Goal: Information Seeking & Learning: Find specific page/section

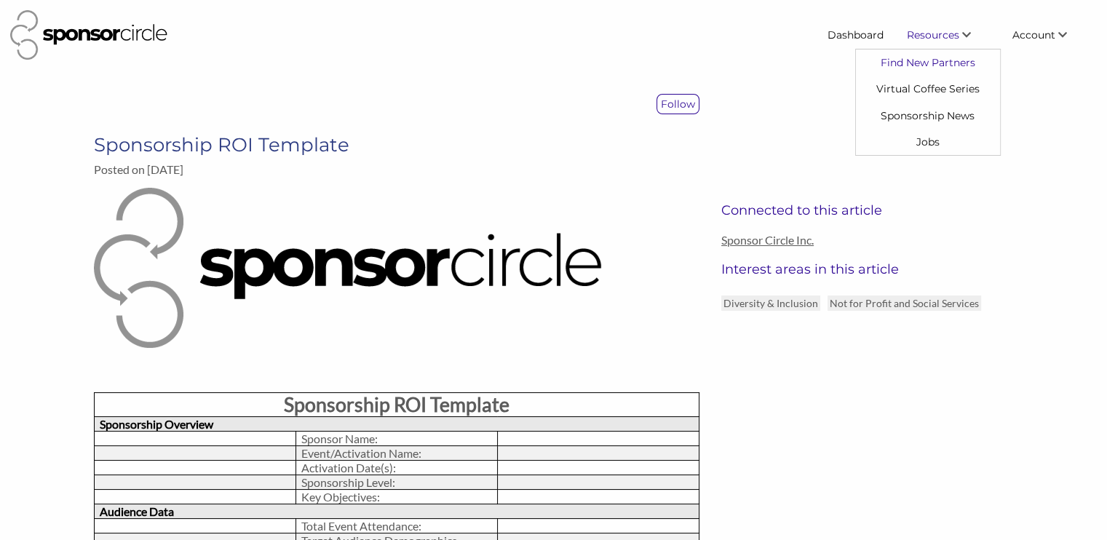
click at [914, 60] on link "Find New Partners" at bounding box center [928, 62] width 144 height 26
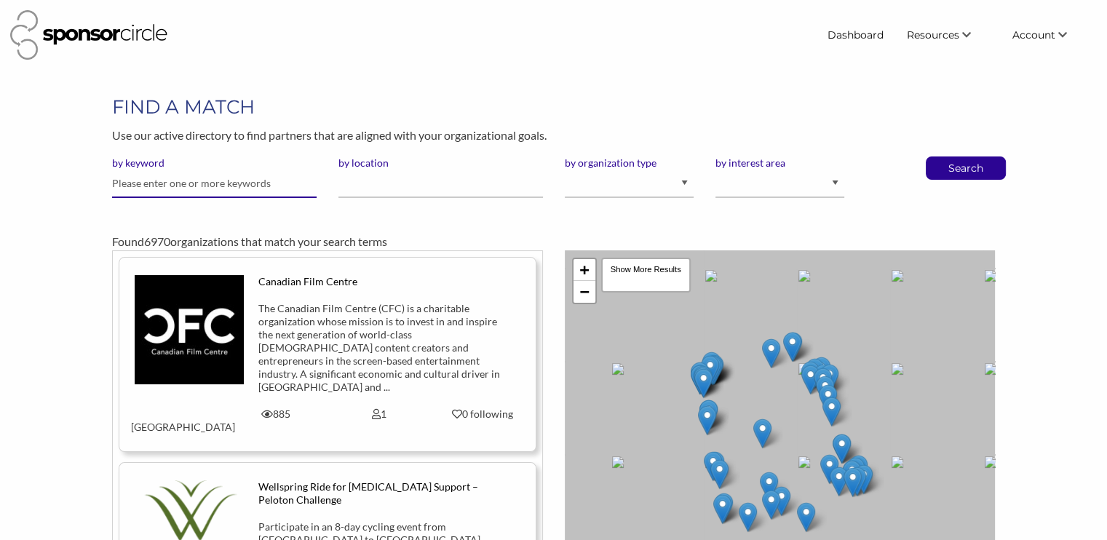
click at [186, 180] on input "text" at bounding box center [214, 184] width 205 height 28
type input "GLOBEFILL"
click at [942, 157] on button "Search" at bounding box center [966, 168] width 48 height 22
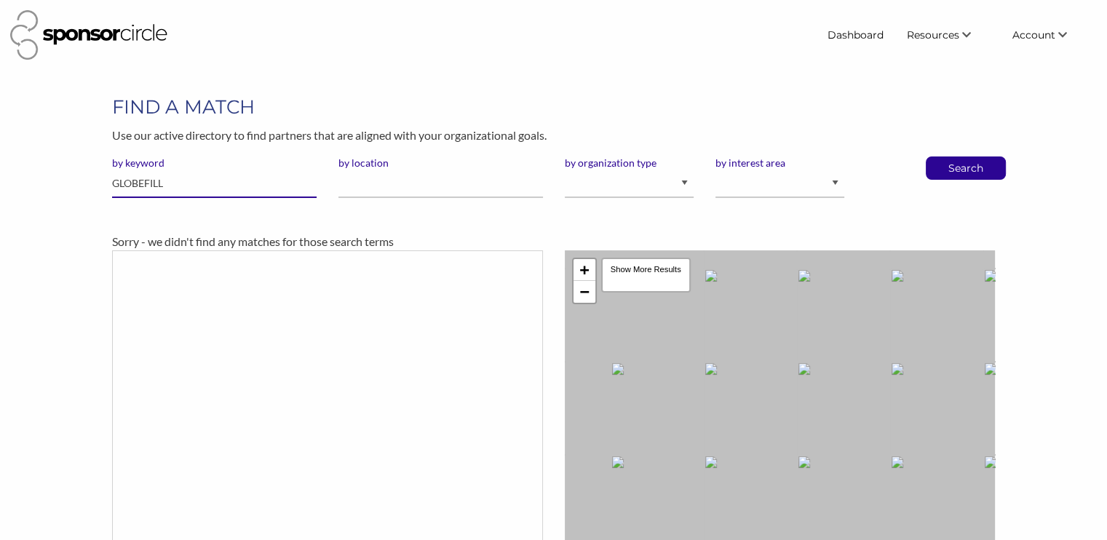
click at [186, 180] on input "GLOBEFILL" at bounding box center [214, 184] width 205 height 28
type input "G"
type input "infinium"
click at [942, 157] on button "Search" at bounding box center [966, 168] width 48 height 22
